Goal: Information Seeking & Learning: Check status

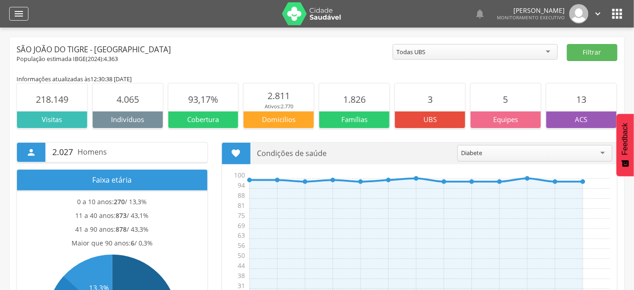
click at [13, 8] on icon "" at bounding box center [18, 13] width 11 height 11
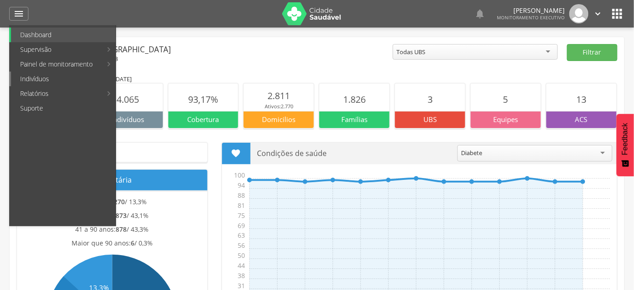
click at [41, 81] on link "Indivíduos" at bounding box center [63, 79] width 105 height 15
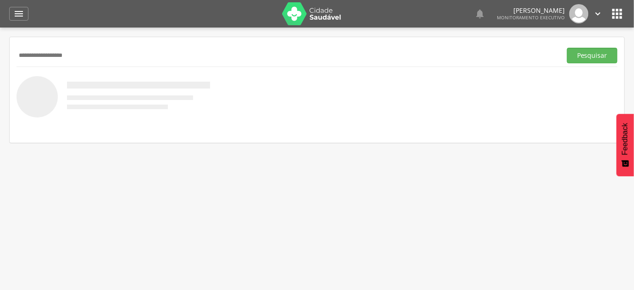
type input "**********"
click at [567, 48] on button "Pesquisar" at bounding box center [592, 56] width 50 height 16
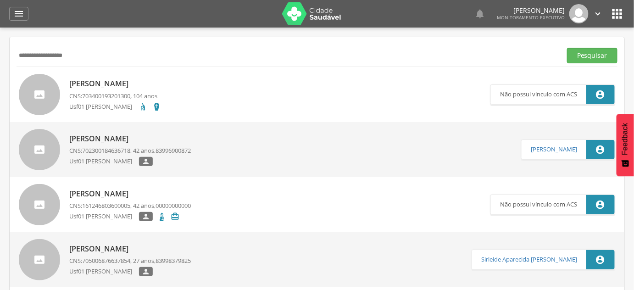
click at [118, 144] on div "Ana Maria Goncalves da Silva CNS: 702300184636718 , 42 anos, 83996900872 Usf01 …" at bounding box center [130, 150] width 122 height 38
type input "**********"
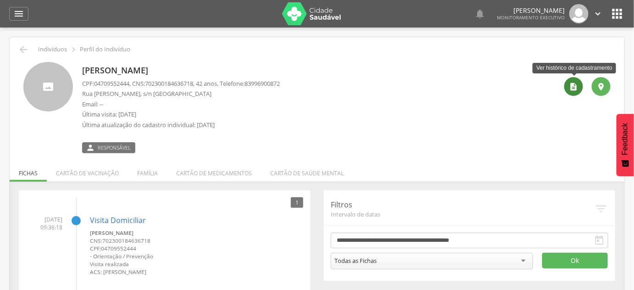
click at [577, 84] on icon "" at bounding box center [574, 86] width 9 height 9
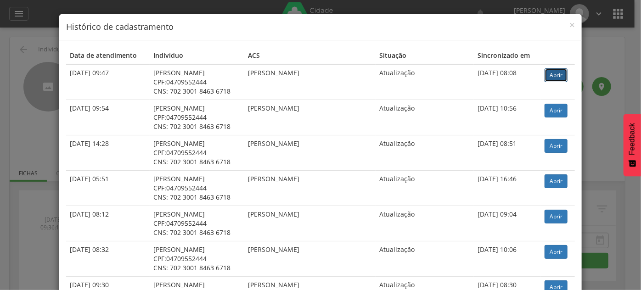
click at [554, 72] on link "Abrir" at bounding box center [555, 75] width 23 height 14
click at [11, 140] on div "× Histórico de cadastramento Data de atendimento Indivíduo ACS Situação Sincron…" at bounding box center [320, 145] width 641 height 290
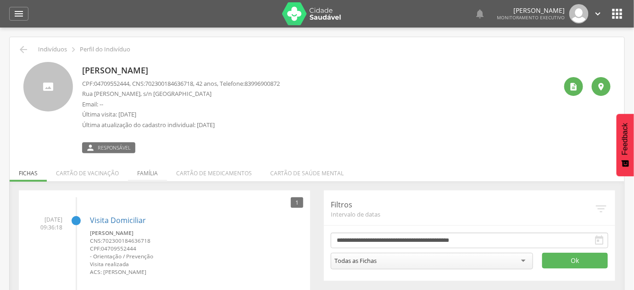
click at [140, 171] on li "Família" at bounding box center [147, 171] width 39 height 22
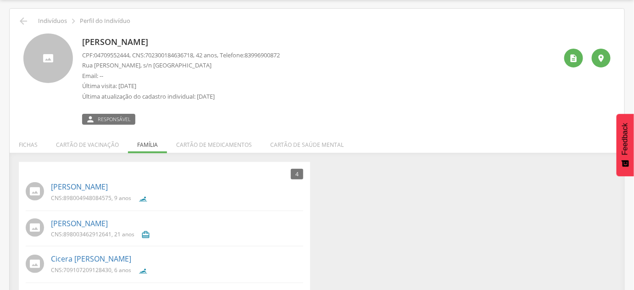
scroll to position [70, 0]
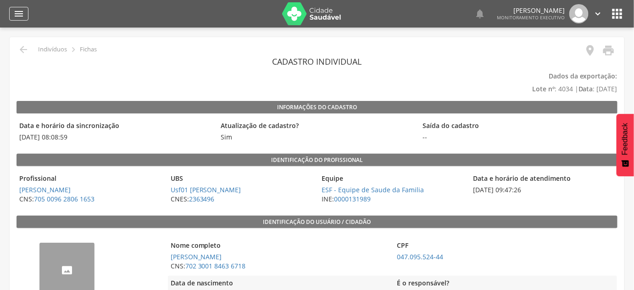
click at [22, 17] on icon "" at bounding box center [18, 13] width 11 height 11
